Goal: Task Accomplishment & Management: Use online tool/utility

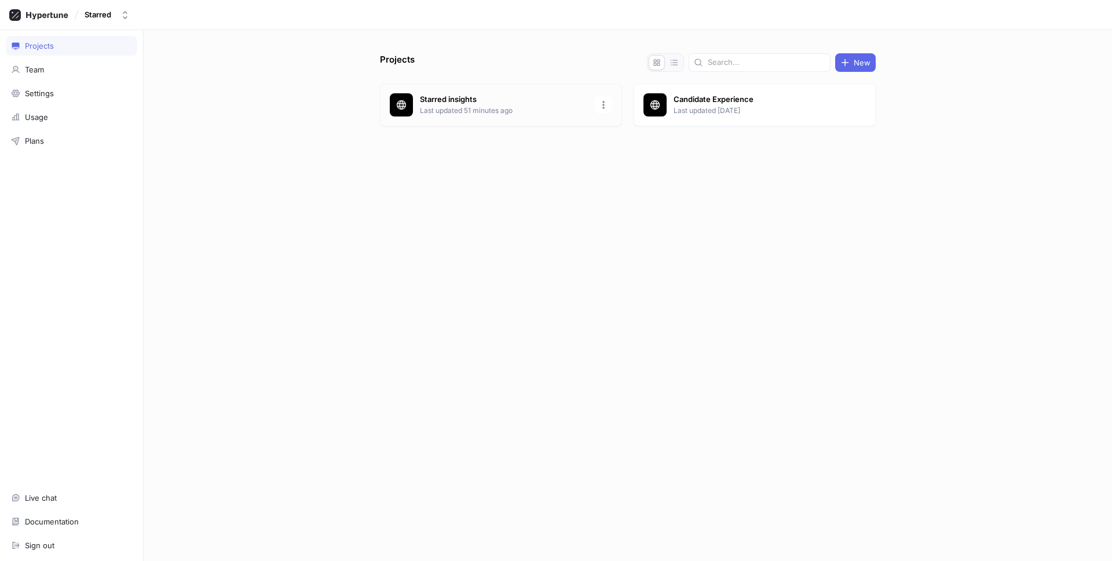
click at [509, 103] on p "Starred insights" at bounding box center [504, 100] width 168 height 12
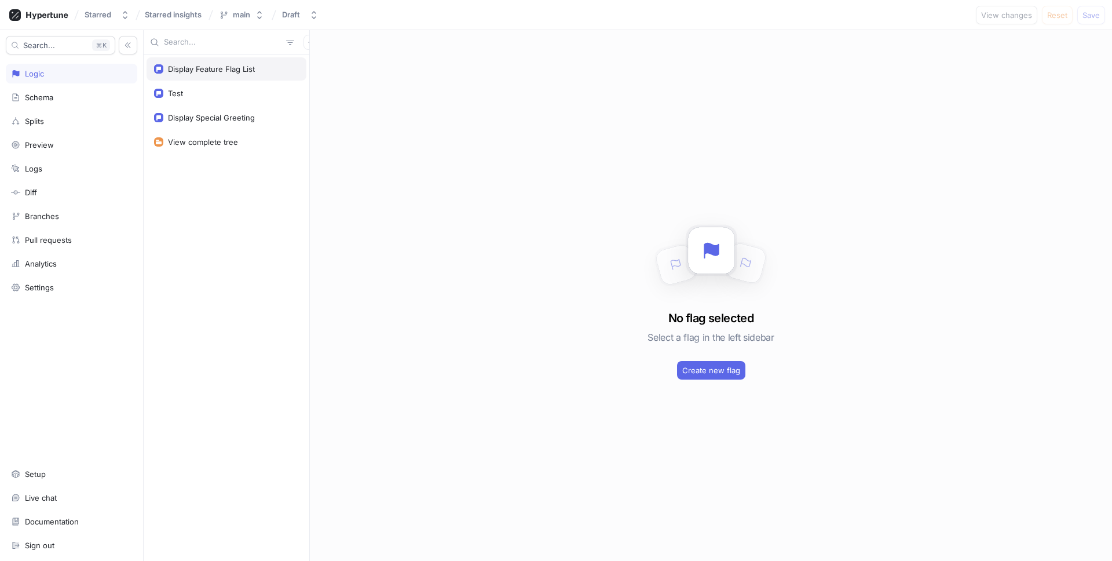
click at [228, 72] on div "Display Feature Flag List" at bounding box center [211, 68] width 87 height 9
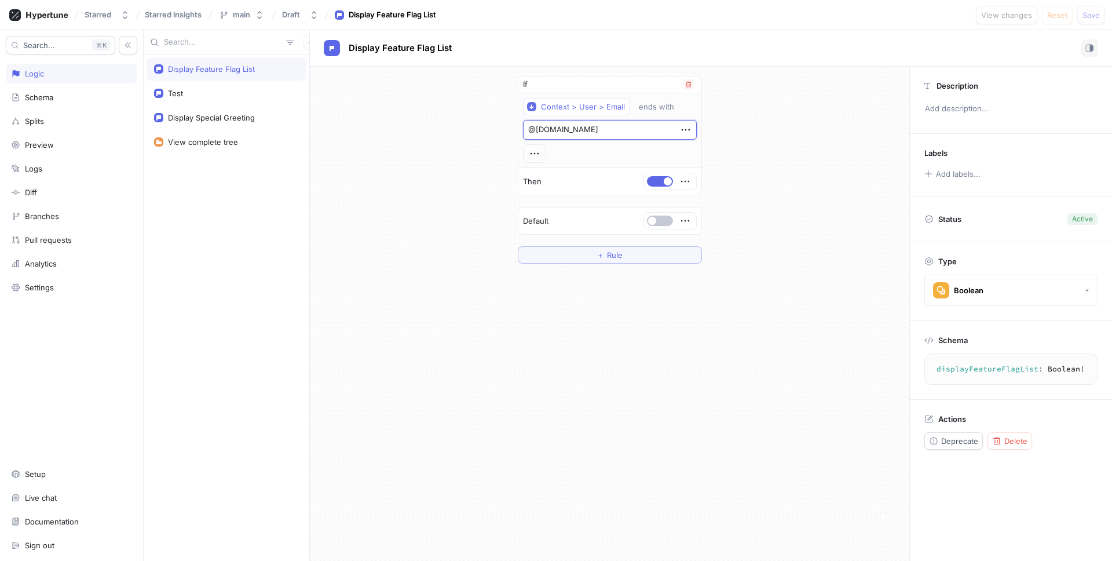
click at [543, 131] on textarea "@starred.com" at bounding box center [610, 130] width 174 height 20
type textarea "x"
type textarea "@stwarred.com"
type textarea "x"
type textarea "@stwfarred.com"
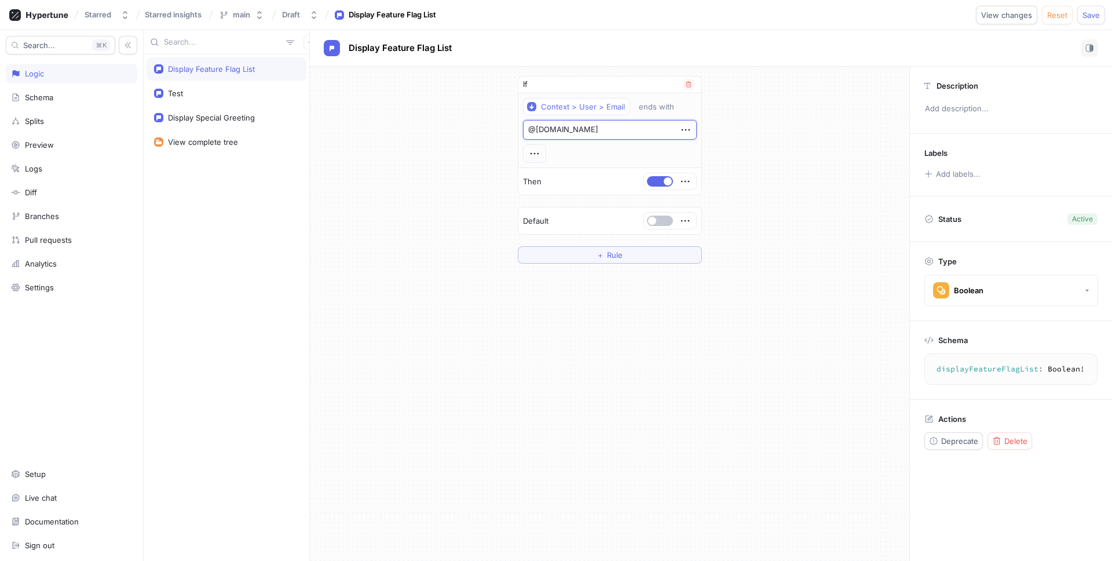
type textarea "x"
type textarea "@stwfwarred.com"
type textarea "x"
type textarea "@stwfwearred.com"
type textarea "x"
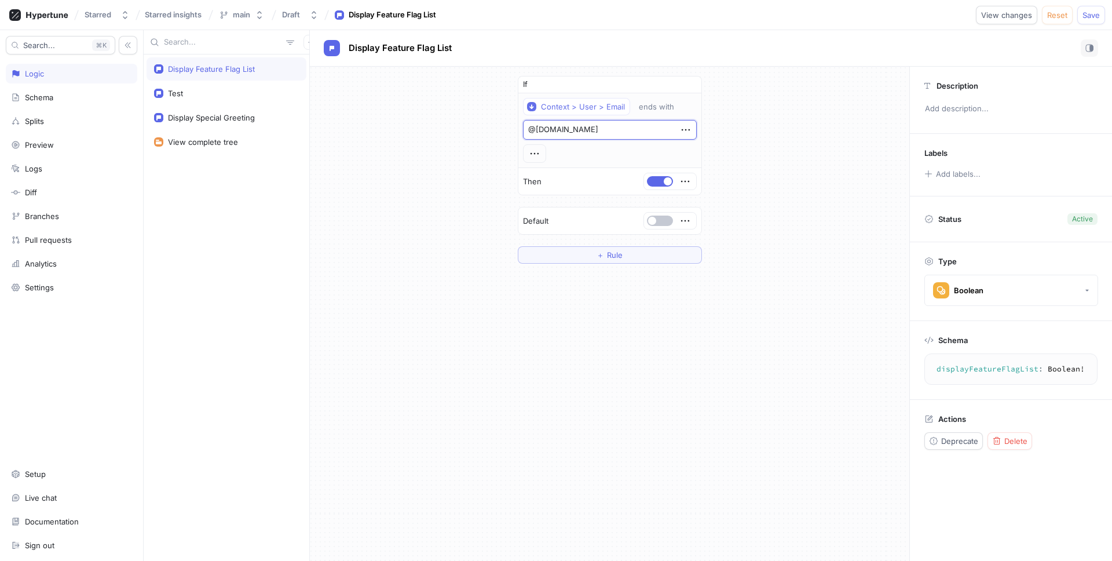
type textarea "@stwfwefarred.com"
click at [1106, 13] on div "Starred Starred insights main Draft Display Feature Flag List View changes Rese…" at bounding box center [556, 15] width 1112 height 30
click at [1102, 14] on button "Save" at bounding box center [1091, 15] width 28 height 19
type textarea "x"
click at [561, 129] on textarea "@stwfwefarred.com" at bounding box center [610, 130] width 174 height 20
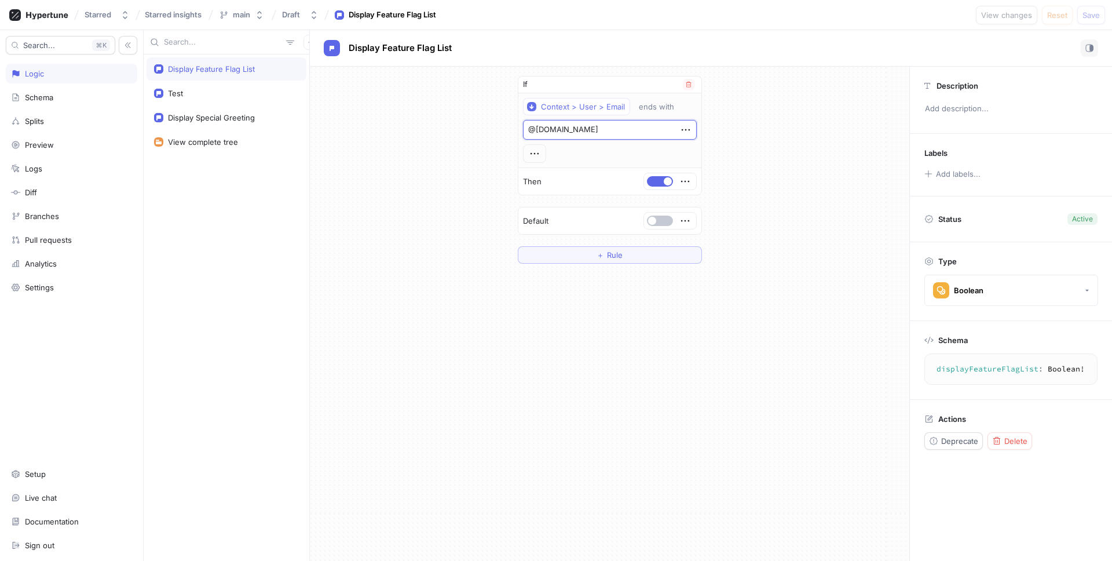
click at [561, 128] on textarea "@stwfwefarred.com" at bounding box center [610, 130] width 174 height 20
type textarea "@starred.com"
click at [1084, 18] on span "Save" at bounding box center [1090, 15] width 17 height 7
click at [584, 112] on button "Context > User > Email" at bounding box center [576, 106] width 107 height 17
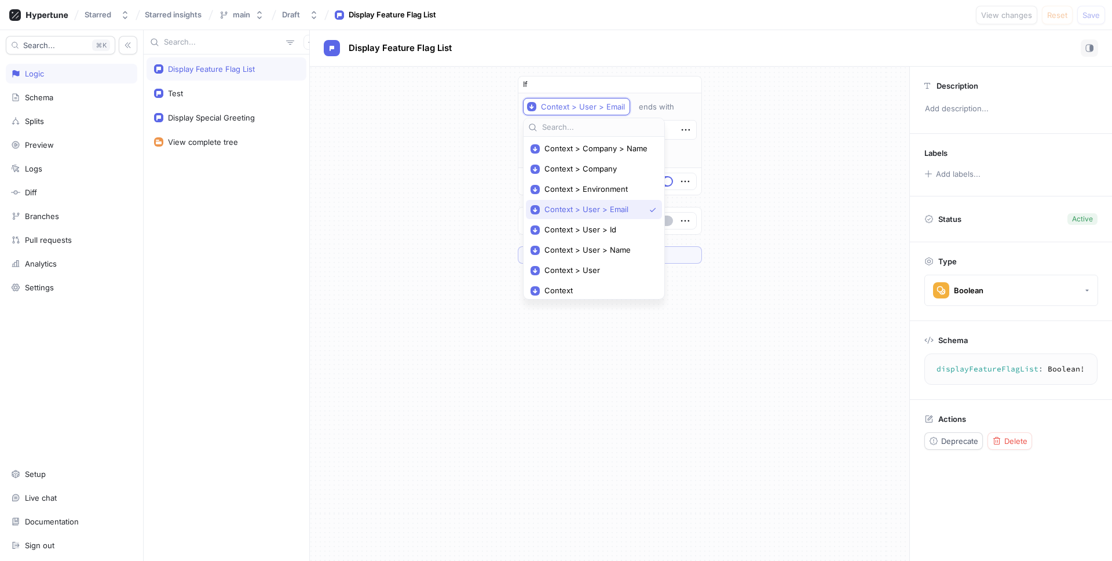
click at [861, 87] on div "If Context > User > Email ends with @starred.com Then Default ＋ Rule" at bounding box center [609, 170] width 599 height 206
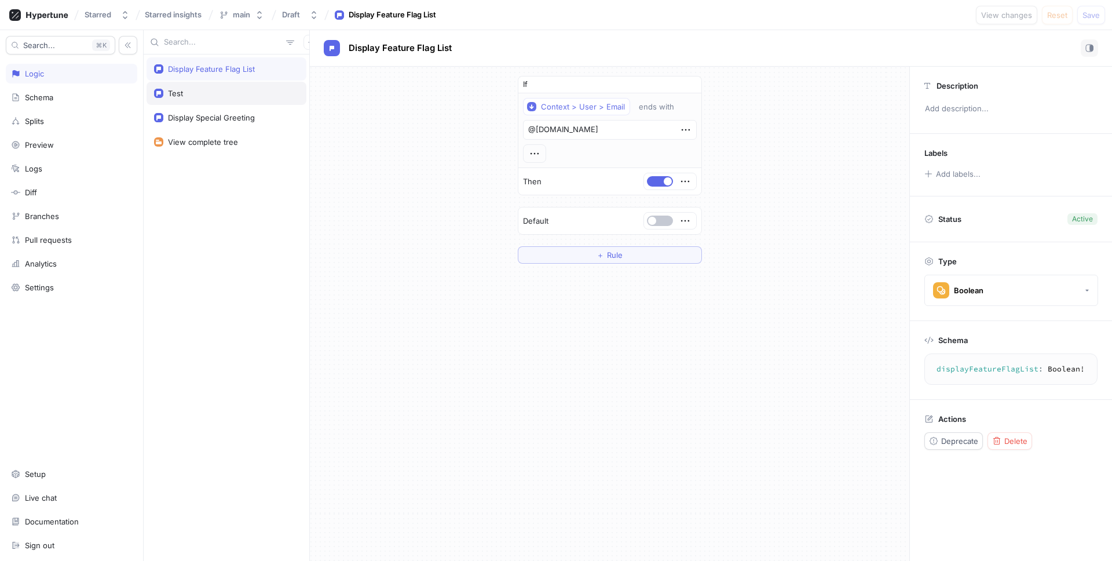
click at [191, 104] on div "Test" at bounding box center [227, 93] width 160 height 23
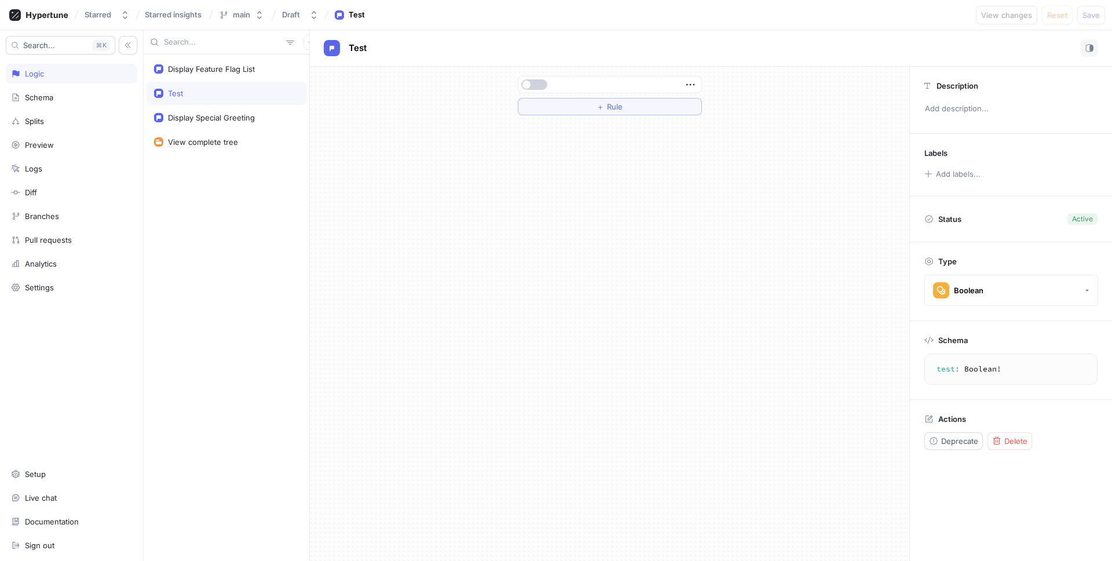
click at [521, 85] on button "button" at bounding box center [534, 84] width 26 height 10
click at [969, 298] on div "Boolean" at bounding box center [958, 290] width 50 height 16
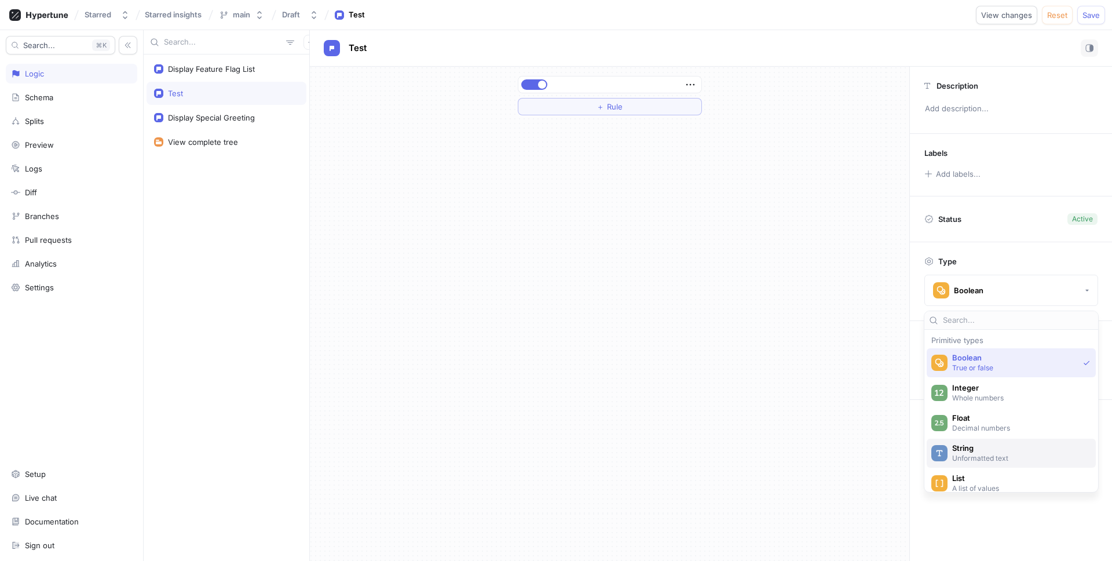
click at [979, 447] on span "String" at bounding box center [1018, 448] width 133 height 10
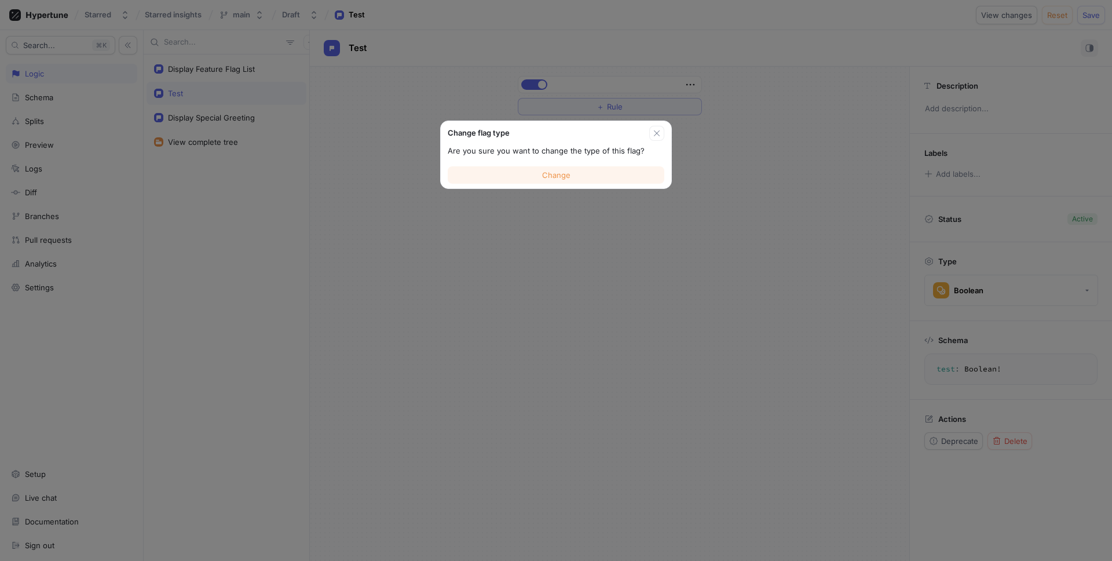
click at [559, 174] on span "Change" at bounding box center [556, 174] width 28 height 7
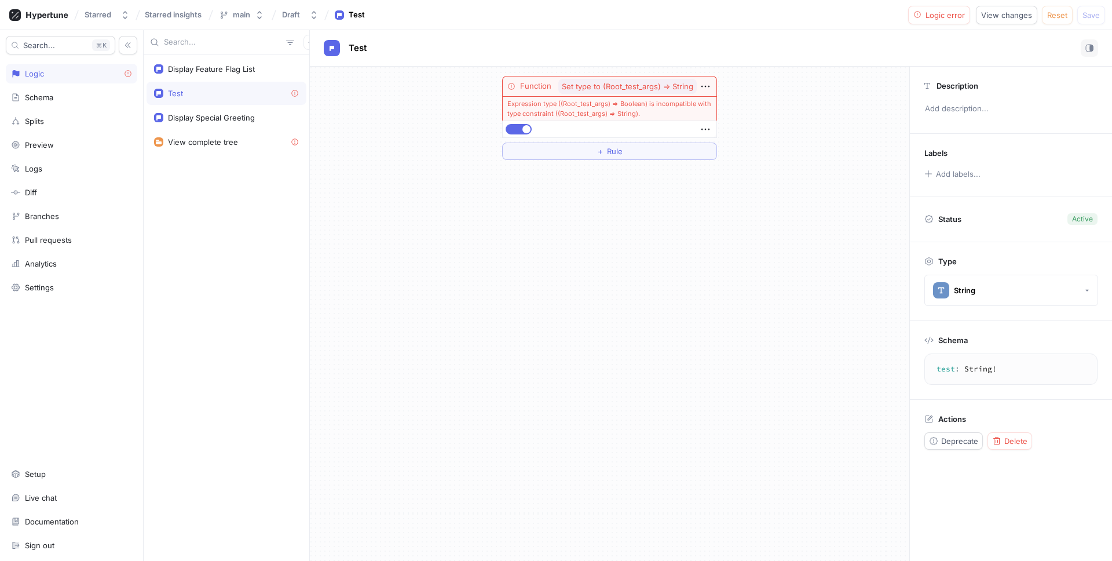
click at [583, 123] on div at bounding box center [610, 129] width 214 height 16
click at [187, 119] on div "Display Special Greeting" at bounding box center [211, 117] width 87 height 9
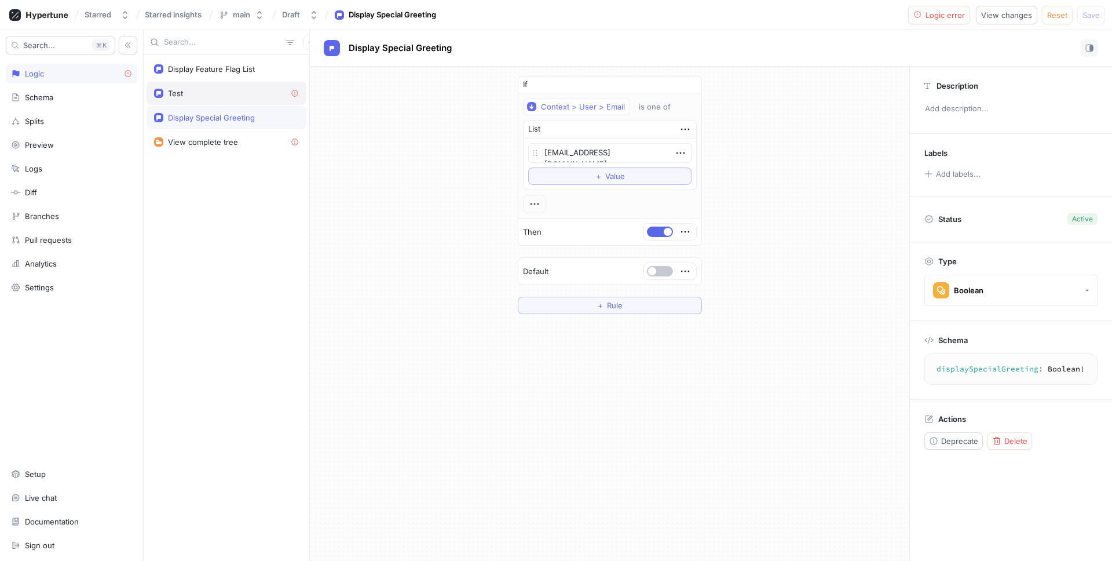
click at [189, 87] on div "Test" at bounding box center [227, 93] width 160 height 23
type textarea "test: String!"
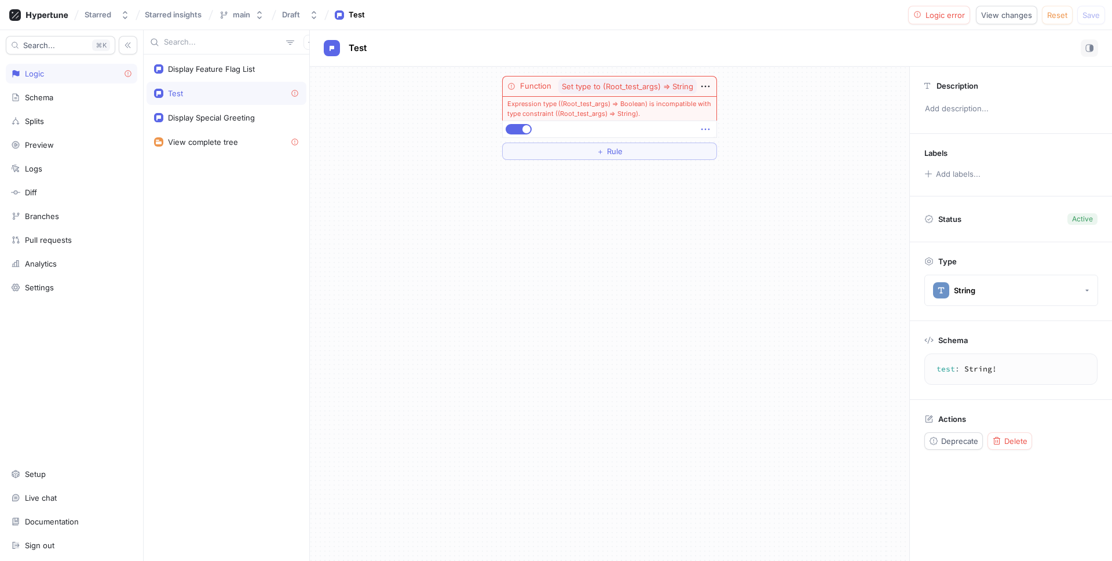
click at [709, 129] on icon "button" at bounding box center [705, 129] width 13 height 13
click at [744, 149] on div "Delete" at bounding box center [750, 151] width 98 height 20
click at [693, 134] on button "Select expression..." at bounding box center [609, 128] width 215 height 17
click at [480, 276] on div "Function Set type to (Root_test_args) ⇒ String Expression type ((Root_test_args…" at bounding box center [609, 314] width 599 height 494
click at [578, 220] on div "Function Set type to (Root_test_args) ⇒ String Expression type ((Root_test_args…" at bounding box center [609, 314] width 599 height 494
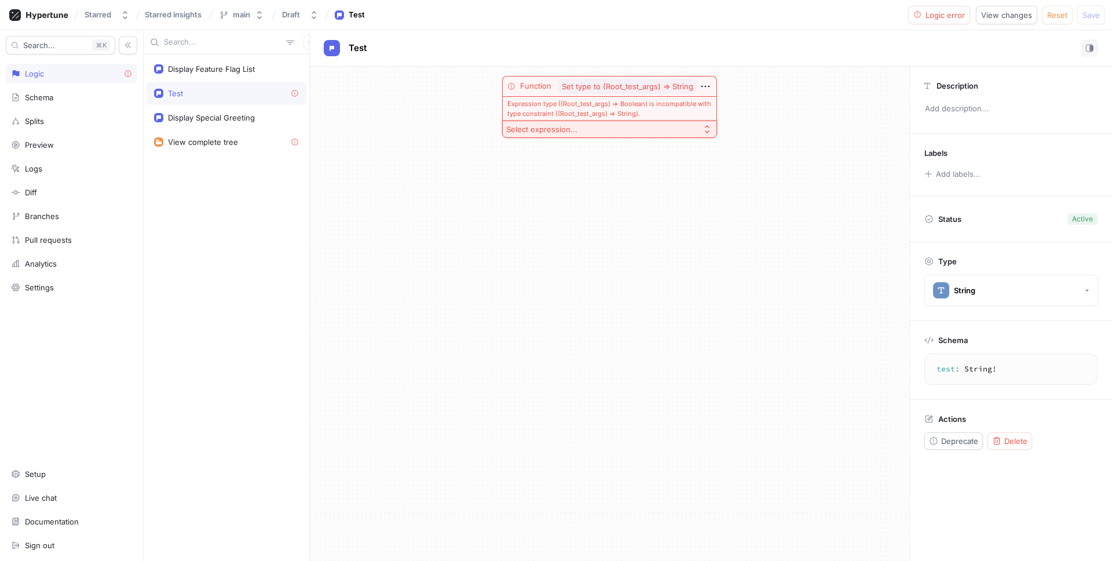
click at [294, 91] on icon at bounding box center [295, 93] width 9 height 9
click at [779, 237] on div "Function Set type to (Root_test_args) ⇒ String Expression type ((Root_test_args…" at bounding box center [609, 314] width 599 height 494
click at [701, 86] on icon "button" at bounding box center [705, 86] width 13 height 13
click at [618, 175] on div "Function Set type to (Root_test_args) ⇒ String Expression type ((Root_test_args…" at bounding box center [609, 314] width 599 height 494
click at [573, 105] on div "Expression type ((Root_test_args) ⇒ Boolean) is incompatible with type constrai…" at bounding box center [609, 108] width 215 height 24
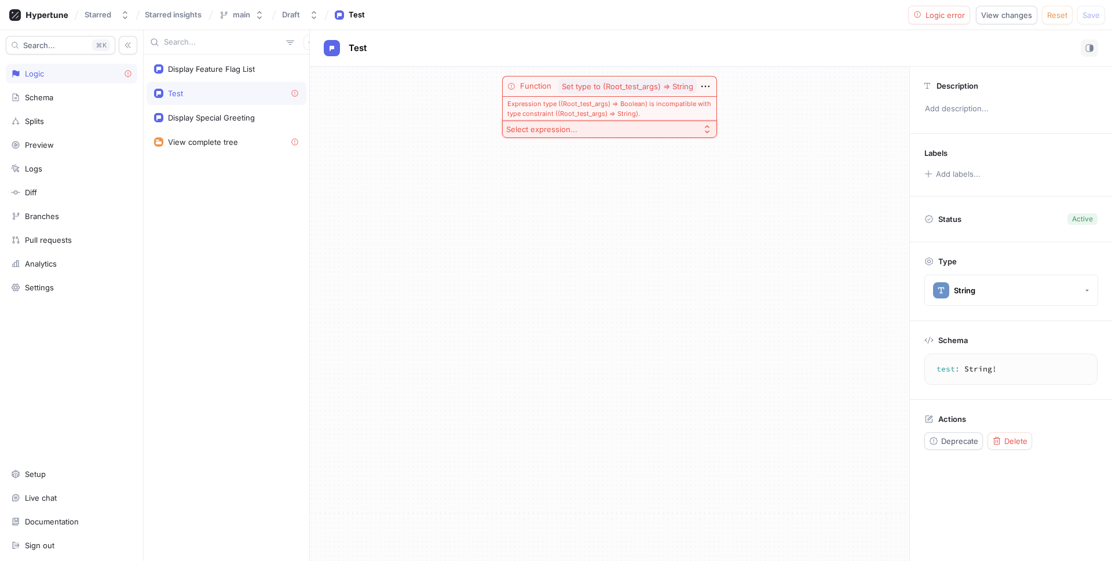
click at [679, 136] on button "Select expression..." at bounding box center [609, 128] width 215 height 17
type input "s"
click at [584, 170] on span "Toggle" at bounding box center [613, 171] width 179 height 10
click at [703, 128] on icon "button" at bounding box center [705, 129] width 13 height 13
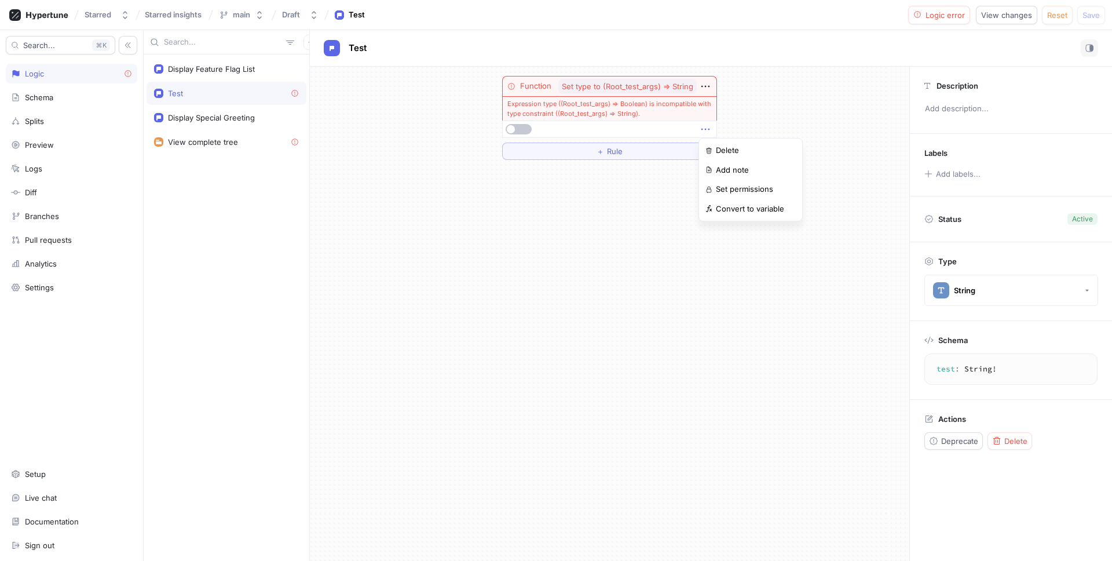
drag, startPoint x: 622, startPoint y: 262, endPoint x: 651, endPoint y: 166, distance: 101.0
click at [623, 262] on div "Function Set type to (Root_test_args) ⇒ String Expression type ((Root_test_args…" at bounding box center [609, 314] width 599 height 494
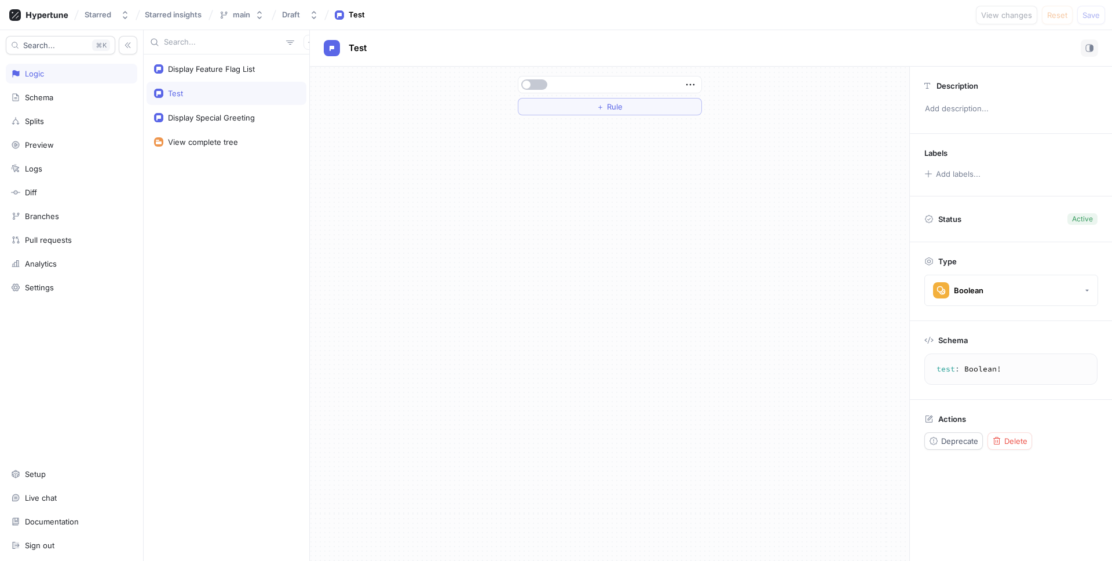
click at [218, 97] on div "Test" at bounding box center [226, 93] width 145 height 9
click at [696, 81] on icon "button" at bounding box center [690, 84] width 13 height 13
click at [740, 105] on div "Delete" at bounding box center [736, 106] width 98 height 20
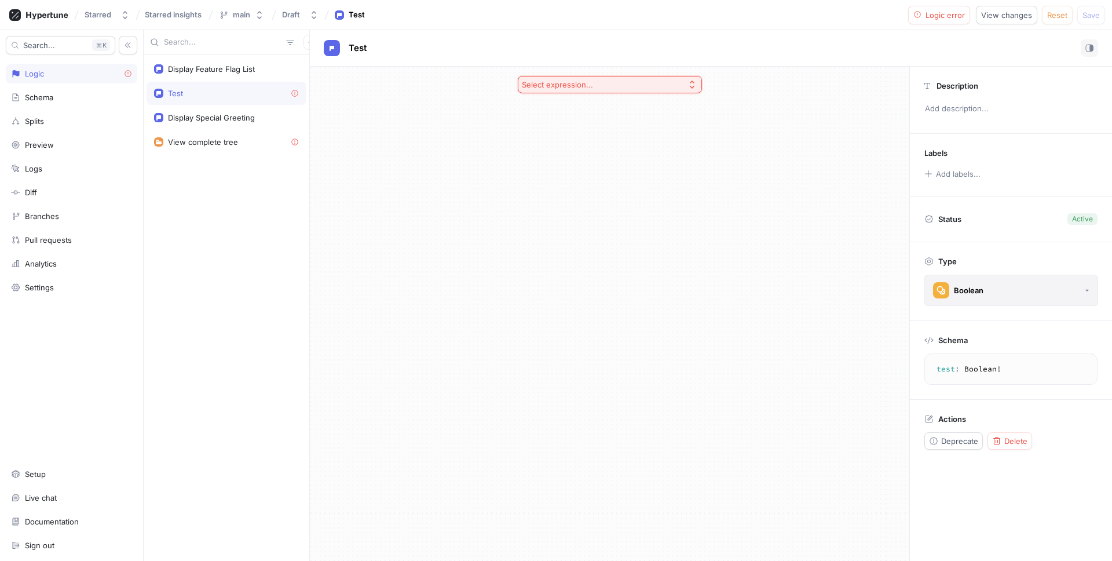
click at [998, 292] on button "Boolean" at bounding box center [1011, 290] width 174 height 31
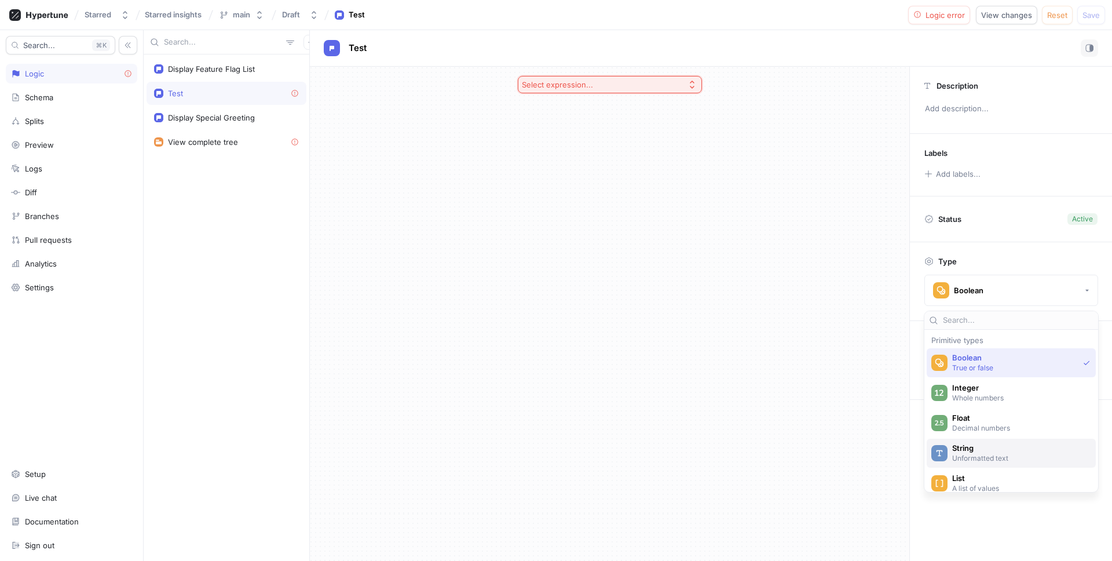
click at [975, 455] on p "Unformatted text" at bounding box center [1018, 458] width 133 height 10
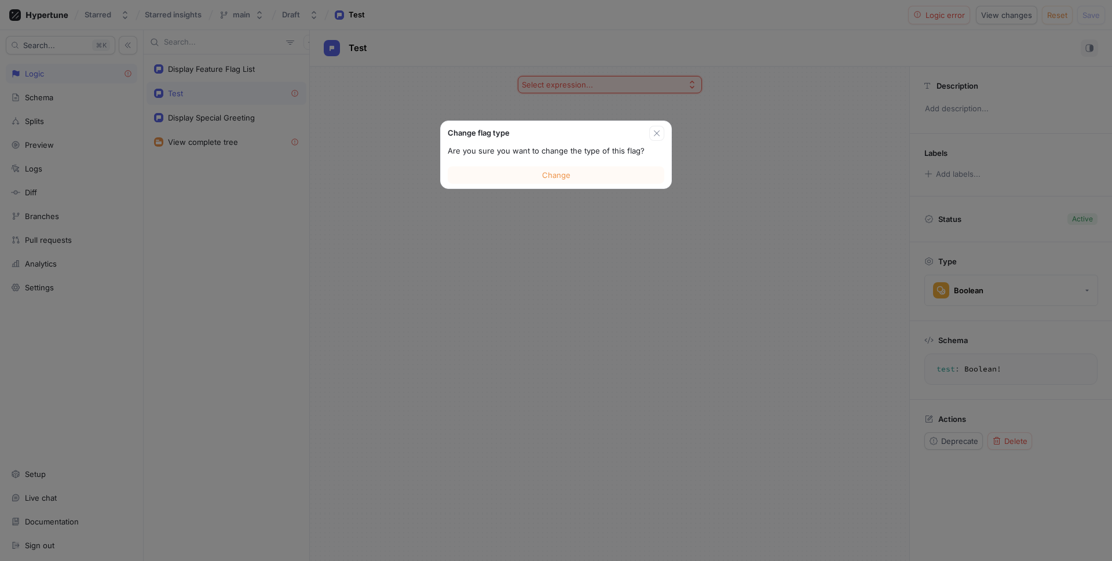
click at [540, 165] on div "Change" at bounding box center [556, 175] width 231 height 27
click at [543, 173] on span "Change" at bounding box center [556, 174] width 28 height 7
type textarea "test: String!"
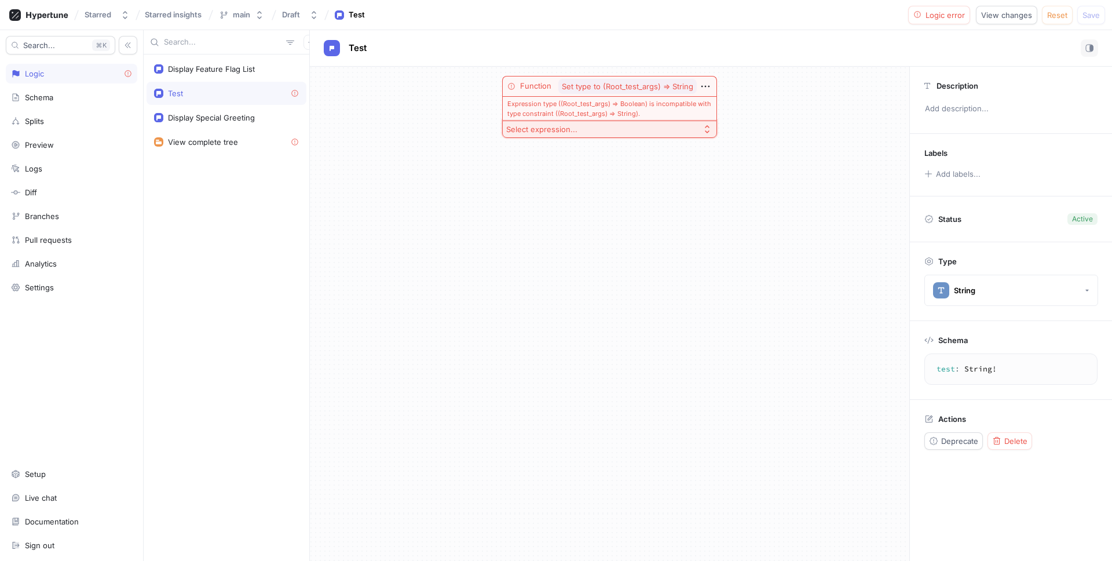
click at [625, 111] on div "Expression type ((Root_test_args) ⇒ Boolean) is incompatible with type constrai…" at bounding box center [609, 108] width 215 height 24
click at [616, 83] on span "Set type to (Root_test_args) ⇒ String" at bounding box center [627, 87] width 131 height 8
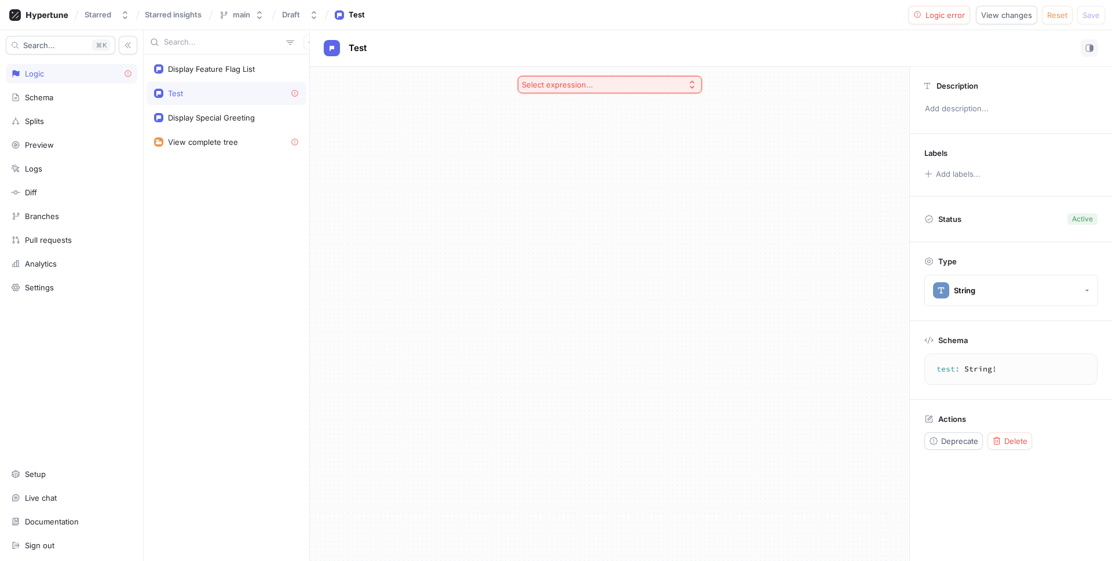
click at [641, 84] on button "Select expression..." at bounding box center [610, 84] width 184 height 17
click at [809, 213] on div "Select expression..." at bounding box center [609, 314] width 599 height 494
click at [930, 12] on span "Logic error" at bounding box center [945, 15] width 39 height 7
click at [659, 79] on button "Select expression..." at bounding box center [610, 84] width 184 height 17
click at [563, 238] on span "Text" at bounding box center [613, 239] width 149 height 10
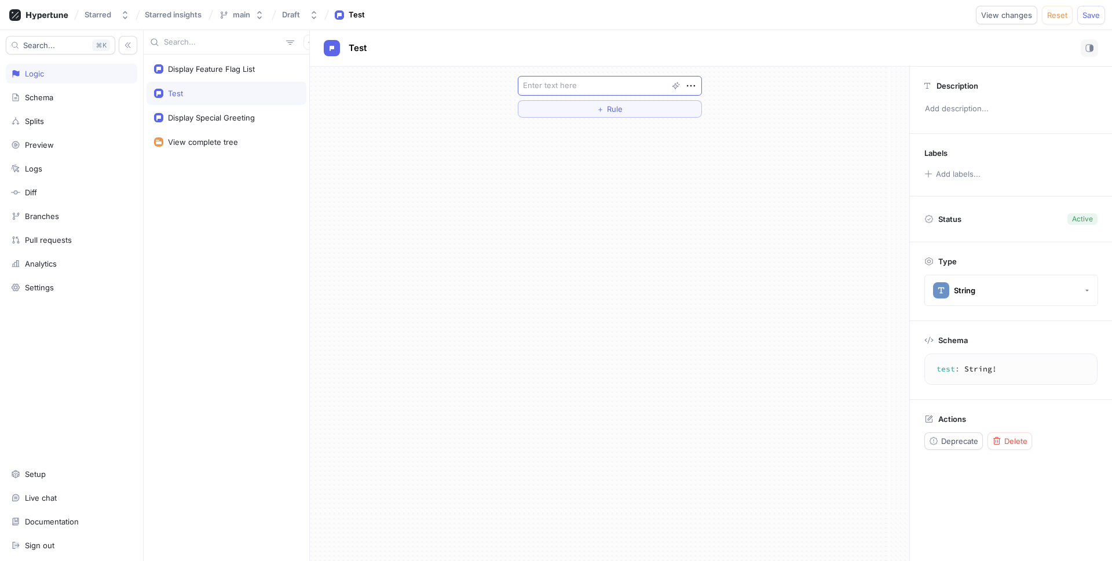
click at [595, 80] on textarea at bounding box center [610, 86] width 184 height 20
type textarea "x"
type textarea "F"
type textarea "x"
type textarea "Fu"
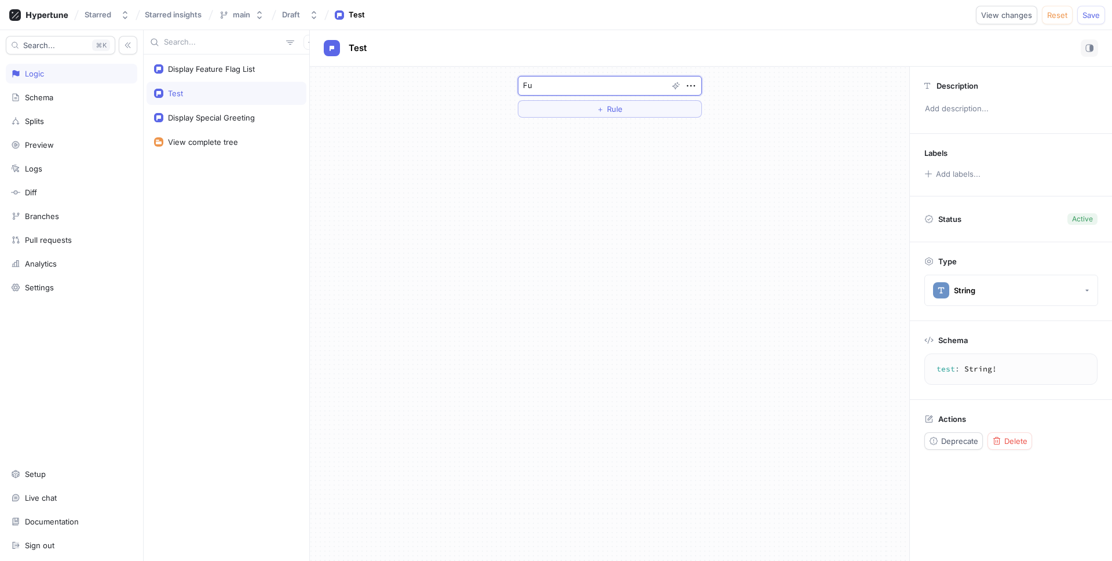
type textarea "x"
type textarea "Fuc"
type textarea "x"
type textarea "Fuck"
type textarea "x"
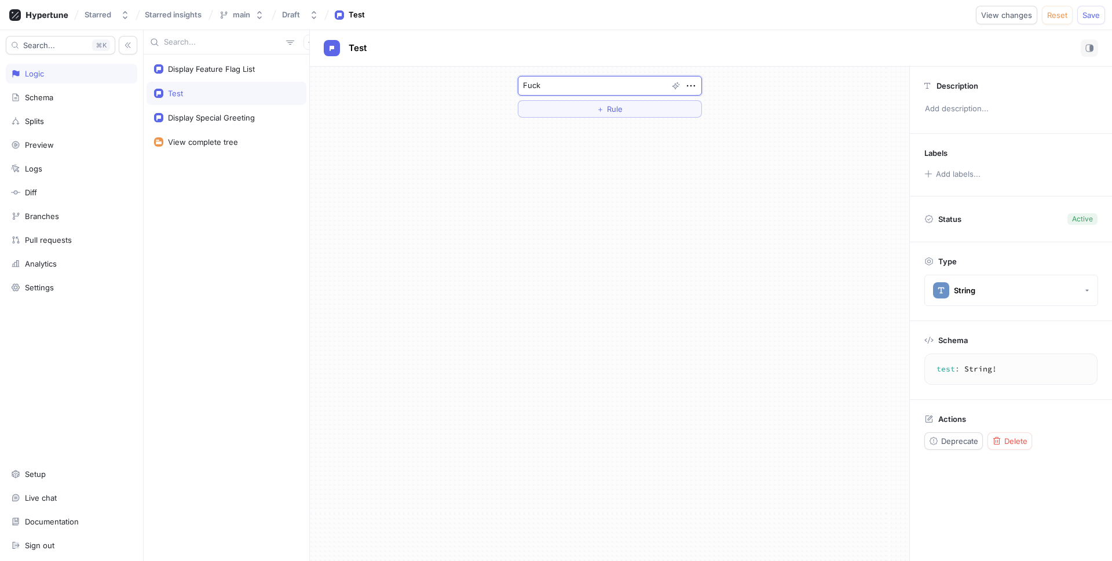
type textarea "Fuck"
type textarea "x"
type textarea "Fuck o"
type textarea "x"
type textarea "Fuck of"
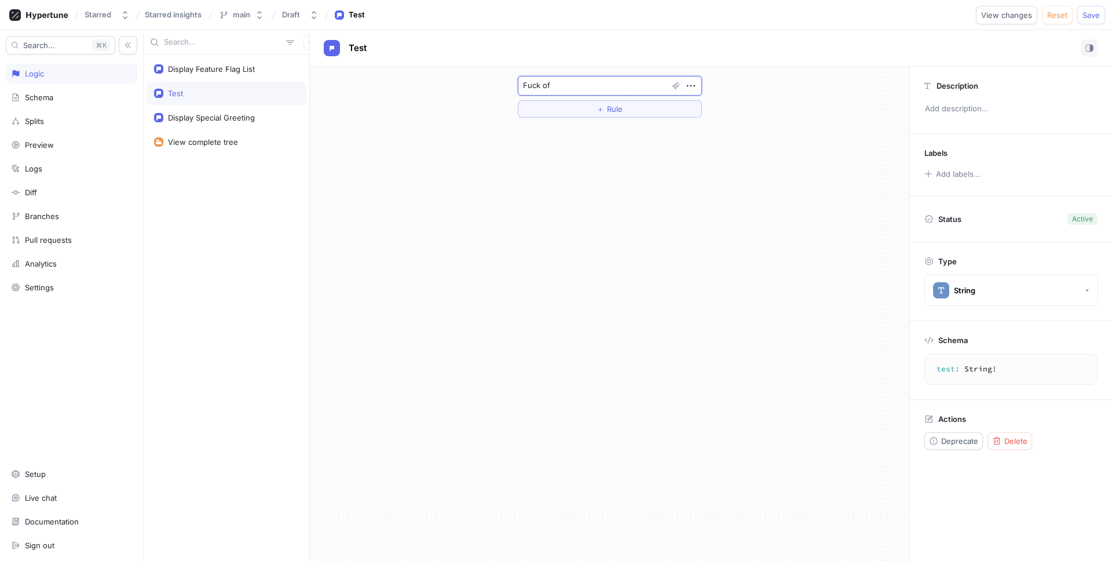
type textarea "x"
type textarea "Fuck off"
click at [1084, 24] on div "Starred Starred insights main Draft Test View changes Reset Save" at bounding box center [556, 15] width 1112 height 30
click at [1086, 17] on span "Save" at bounding box center [1090, 15] width 17 height 7
click at [377, 164] on div "Fuck off ＋ Rule" at bounding box center [609, 314] width 599 height 494
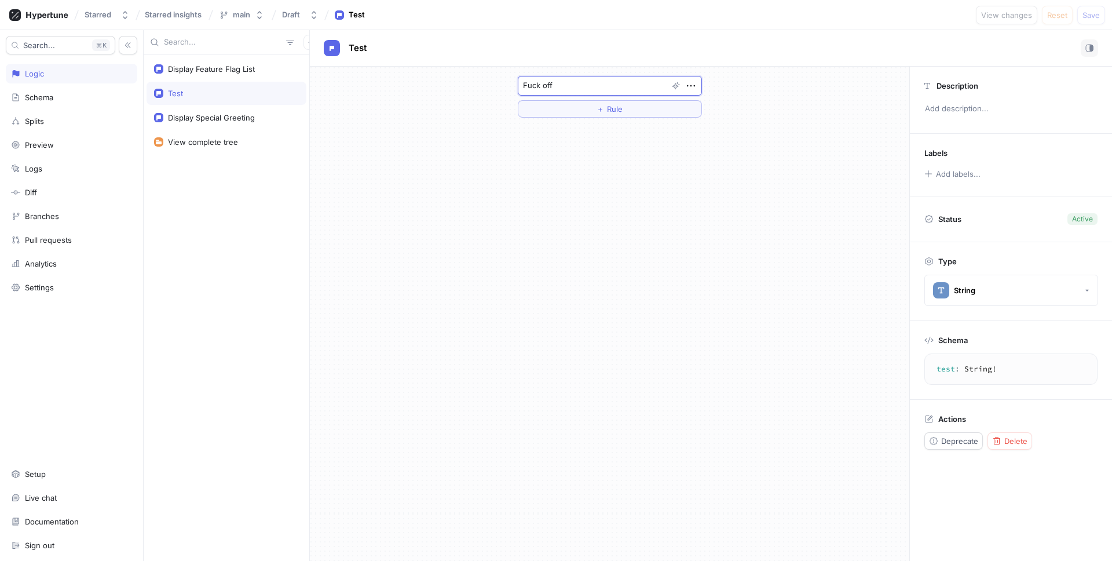
drag, startPoint x: 588, startPoint y: 82, endPoint x: 447, endPoint y: 66, distance: 141.7
click at [447, 67] on div "Fuck off ＋ Rule" at bounding box center [609, 97] width 599 height 60
type textarea "x"
type textarea "T"
type textarea "x"
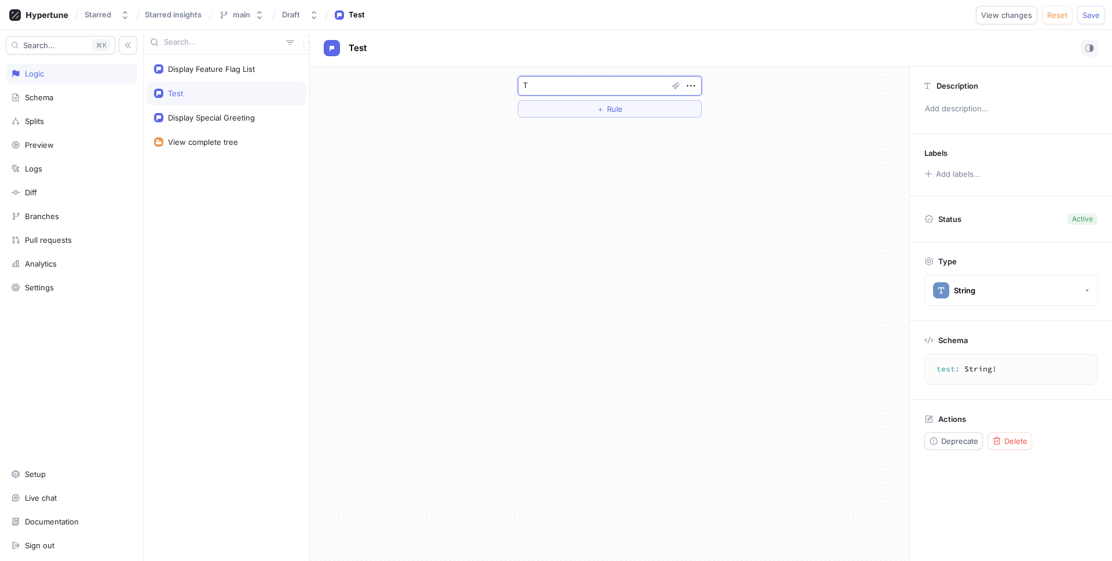
type textarea "Te"
type textarea "x"
type textarea "Tes"
type textarea "x"
type textarea "Test"
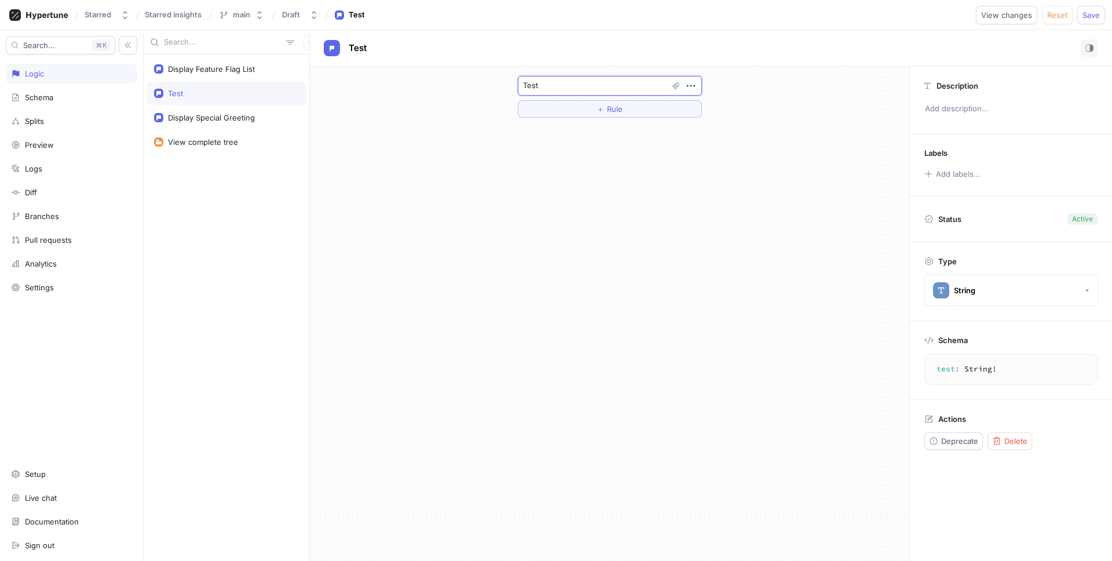
type textarea "x"
type textarea "Test"
type textarea "x"
type textarea "Test te"
type textarea "x"
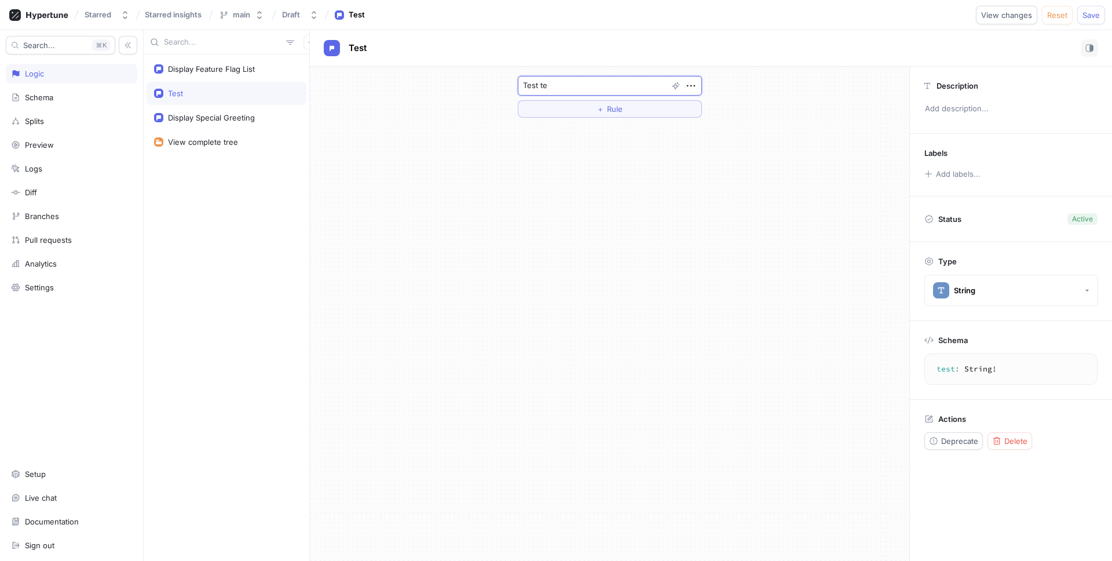
type textarea "Test tex"
type textarea "x"
type textarea "Test text"
click at [1094, 17] on span "Save" at bounding box center [1090, 15] width 17 height 7
type textarea "x"
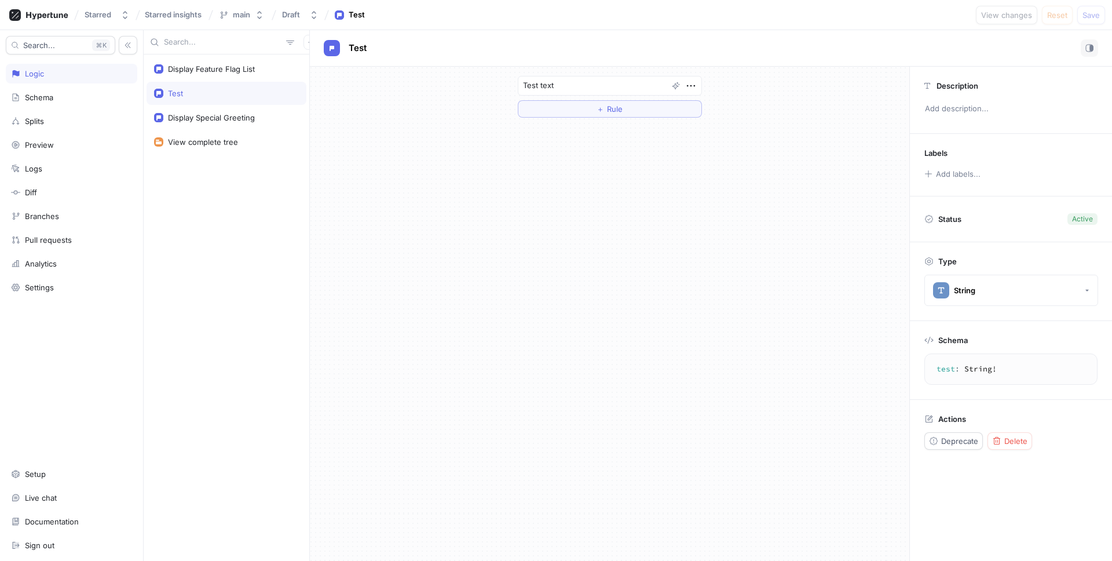
click at [809, 95] on div "Test text ＋ Rule" at bounding box center [609, 97] width 599 height 60
click at [821, 92] on div "Test text ＋ Rule" at bounding box center [609, 97] width 599 height 60
